Goal: Share content: Share content

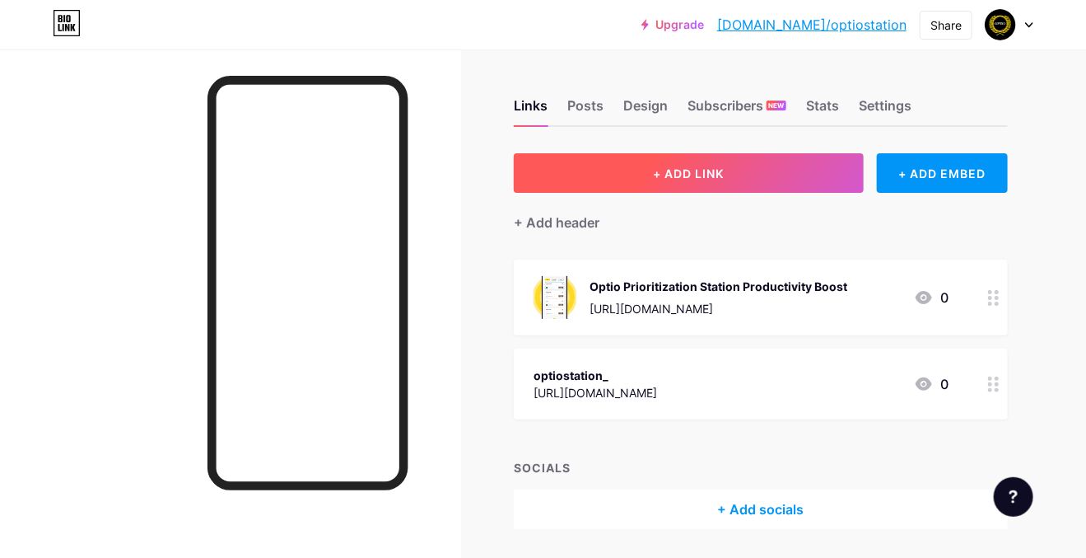
click at [769, 174] on button "+ ADD LINK" at bounding box center [689, 173] width 350 height 40
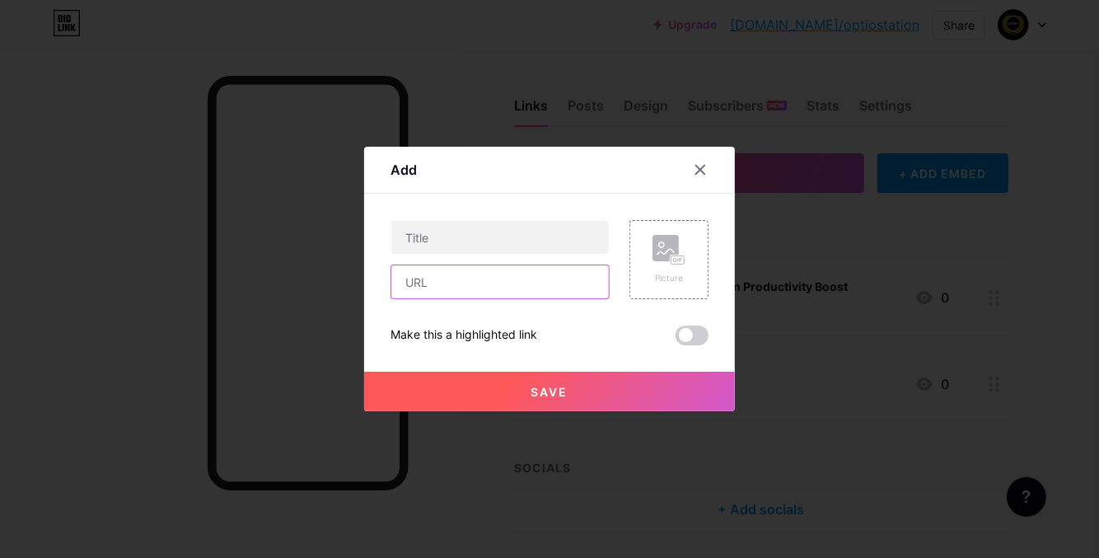
click at [497, 285] on input "text" at bounding box center [499, 281] width 217 height 33
click at [490, 296] on input "text" at bounding box center [499, 281] width 217 height 33
paste input "[URL][DOMAIN_NAME]"
type input "[URL][DOMAIN_NAME]"
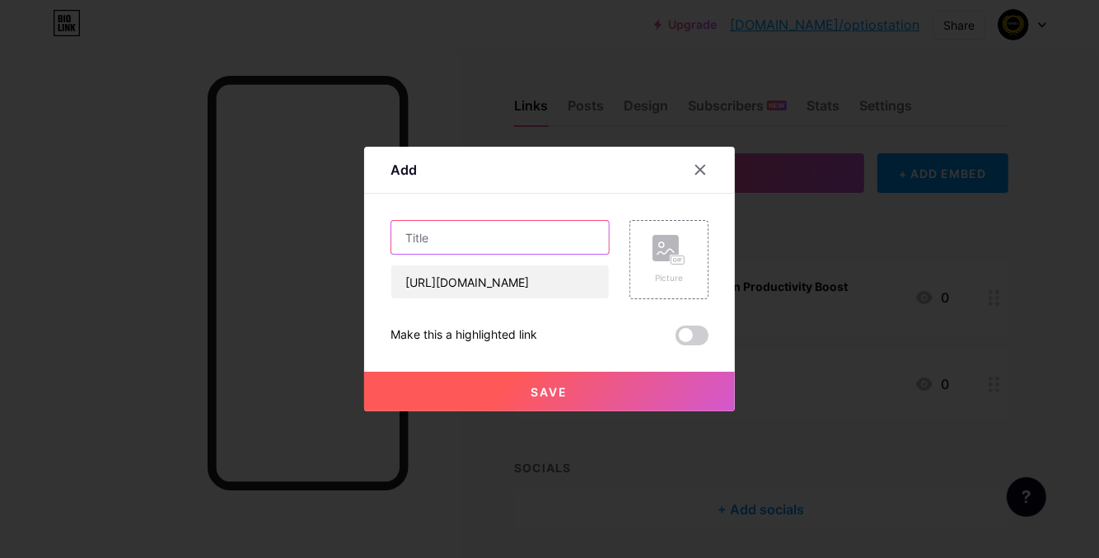
click at [483, 249] on input "text" at bounding box center [499, 237] width 217 height 33
click at [493, 236] on input "text" at bounding box center [499, 237] width 217 height 33
paste input "Best Project Management App – Simplify Planning and Collaboration"
type input "Best Project Management App – Simplify Planning and Collaboration"
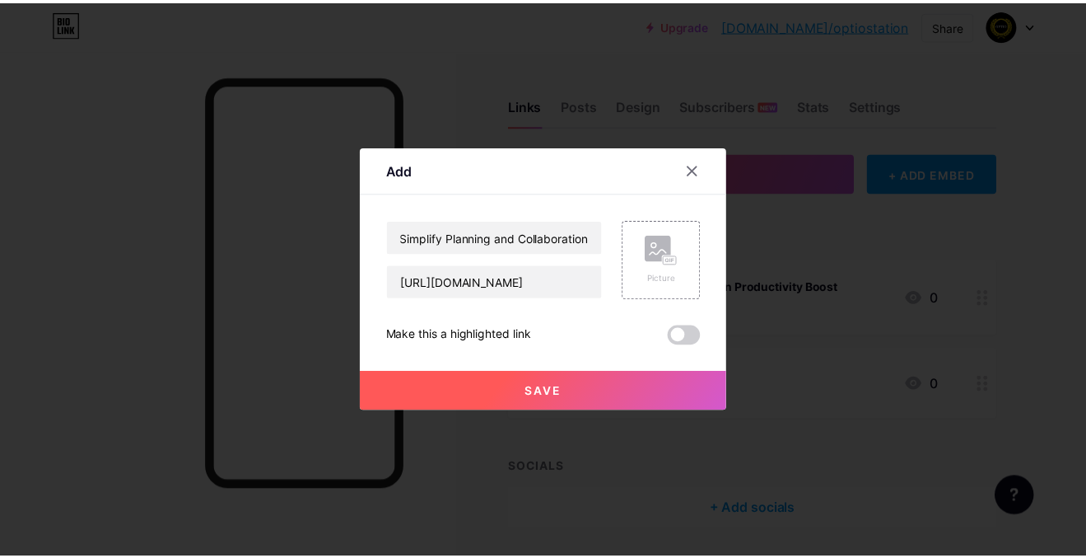
scroll to position [0, 0]
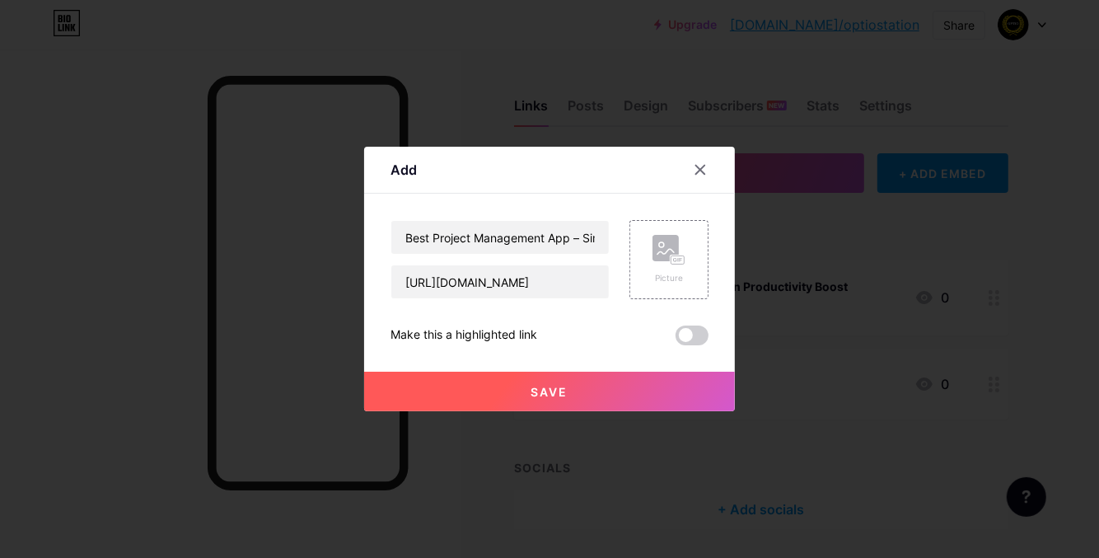
click at [545, 385] on span "Save" at bounding box center [549, 392] width 37 height 14
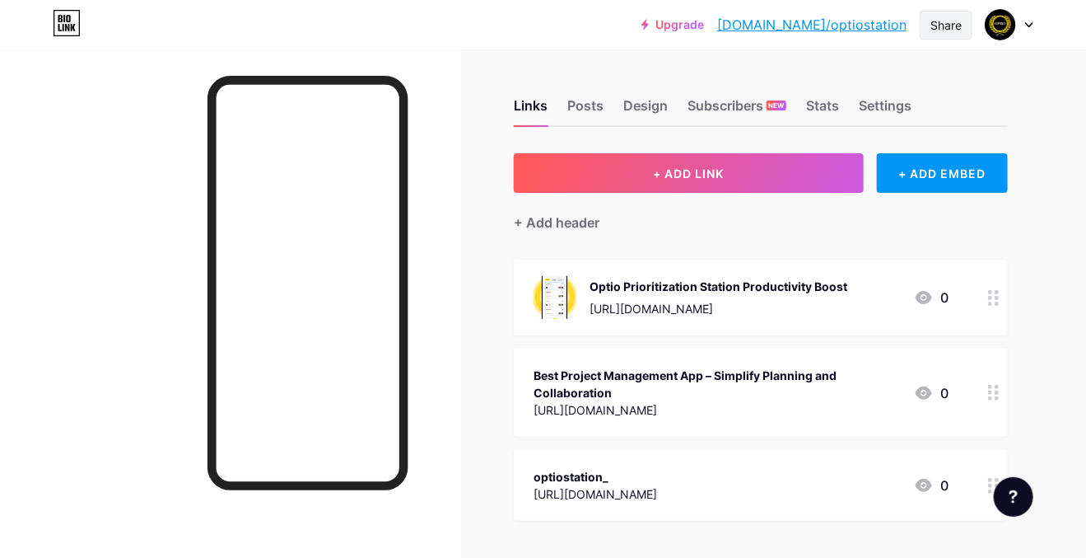
click at [949, 16] on div "Share" at bounding box center [946, 24] width 31 height 17
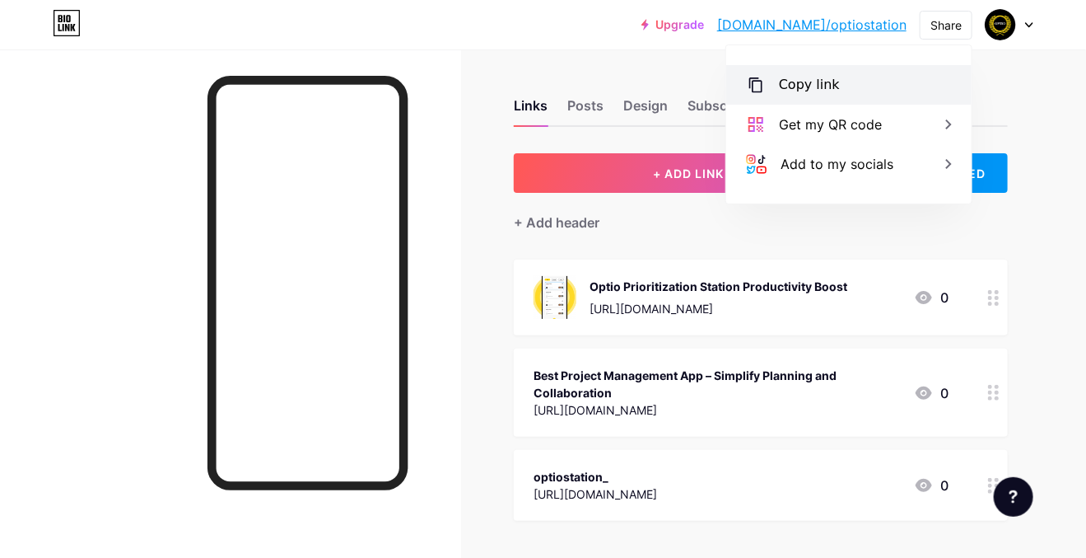
click at [885, 84] on div "Copy link" at bounding box center [848, 85] width 245 height 40
